Goal: Task Accomplishment & Management: Use online tool/utility

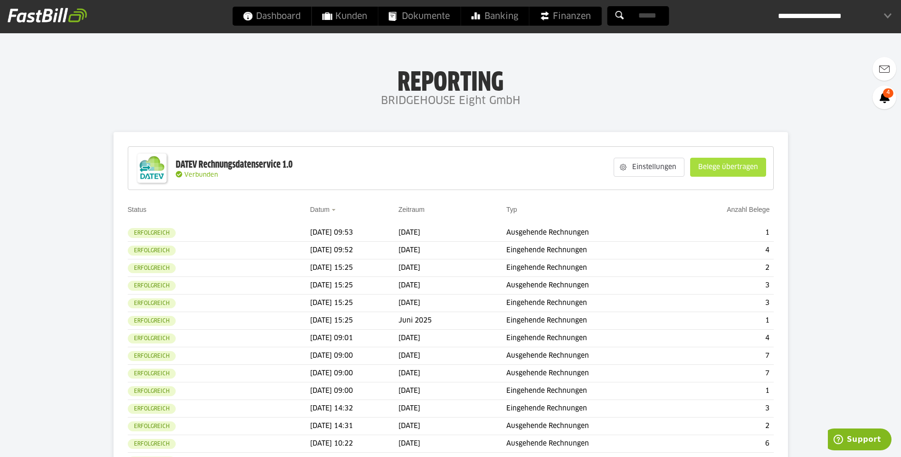
click at [740, 173] on slot "Belege übertragen" at bounding box center [727, 167] width 75 height 18
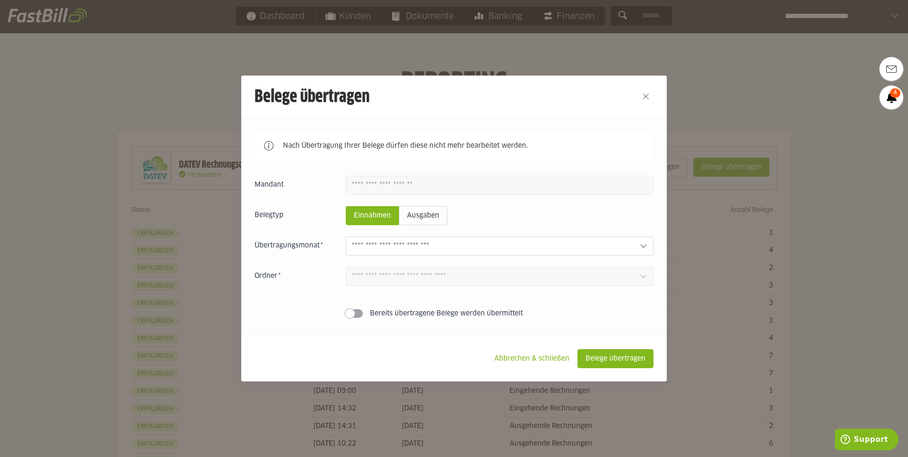
click at [630, 241] on div at bounding box center [500, 245] width 308 height 19
click at [734, 58] on div at bounding box center [454, 228] width 908 height 457
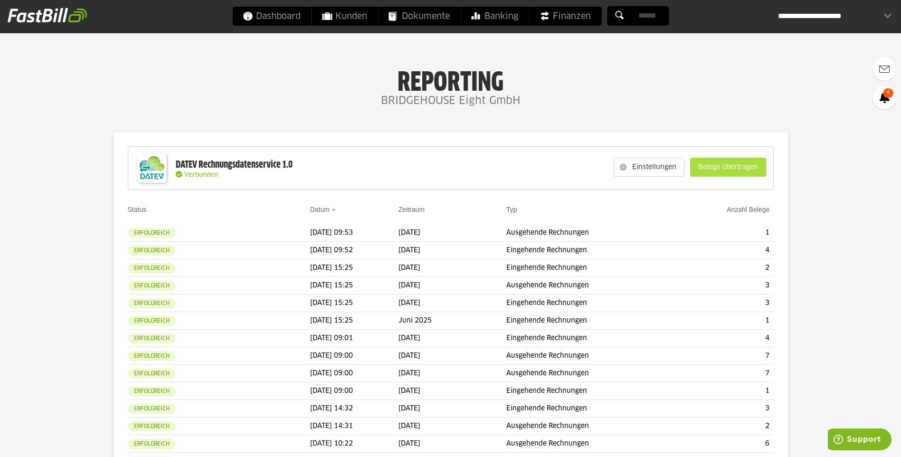
click at [711, 166] on slot "Belege übertragen" at bounding box center [727, 167] width 75 height 18
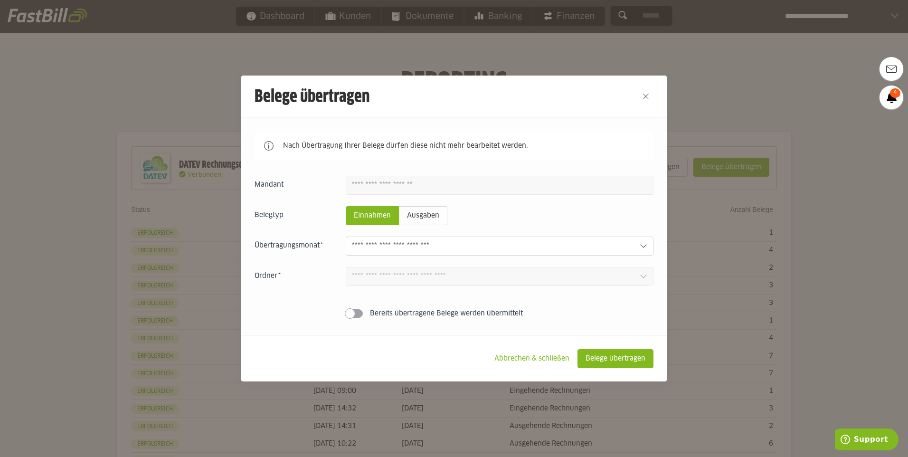
click at [617, 234] on div "Einnahmen Ausgaben [DATE] 2 Einnahmen 0 Ausgaben [DATE] 0 Einnahmen 0 Ausgaben …" at bounding box center [454, 249] width 399 height 146
click at [620, 239] on div at bounding box center [500, 245] width 308 height 19
